Goal: Find specific page/section: Find specific page/section

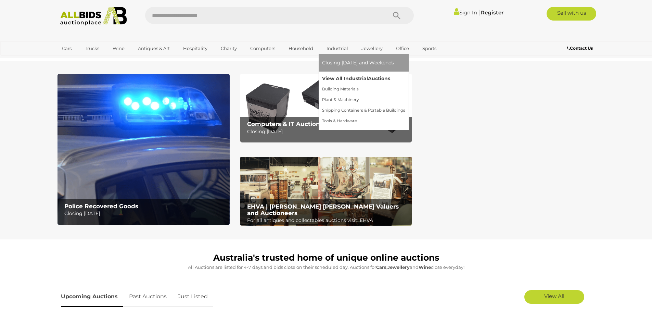
click at [345, 79] on link "View All Industrial Auctions" at bounding box center [363, 78] width 83 height 11
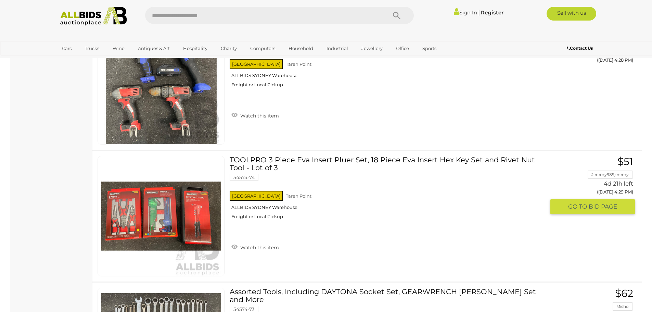
scroll to position [5516, 0]
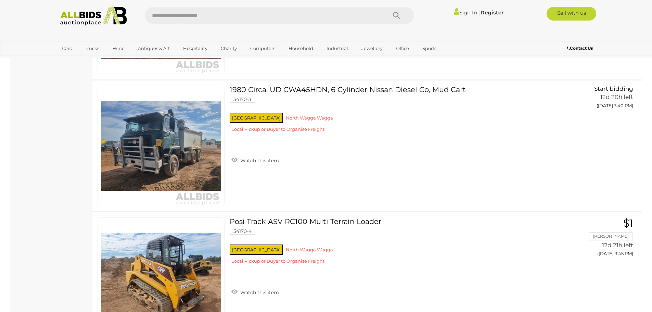
scroll to position [8012, 0]
